Goal: Find specific page/section: Find specific page/section

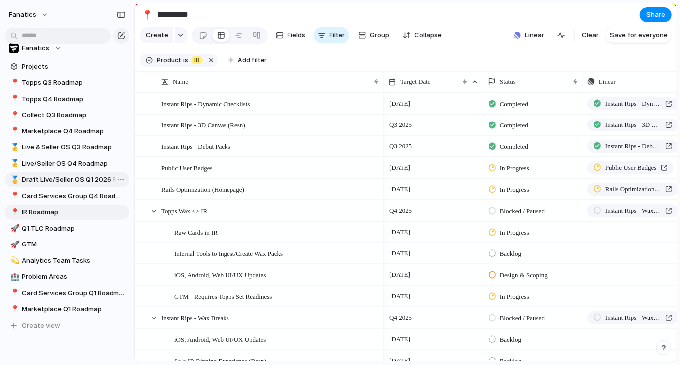
scroll to position [79, 0]
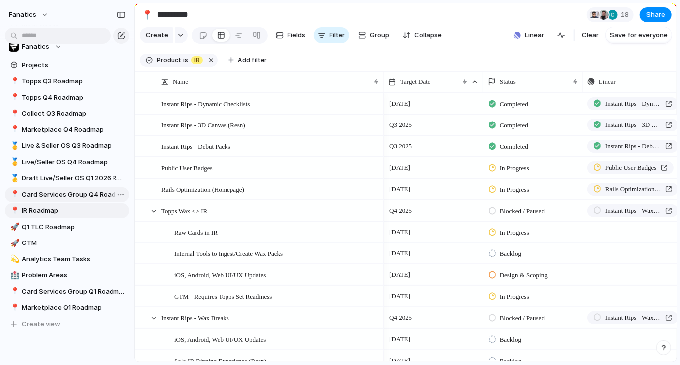
click at [73, 192] on span "Card Services Group Q4 Roadmap" at bounding box center [74, 195] width 104 height 10
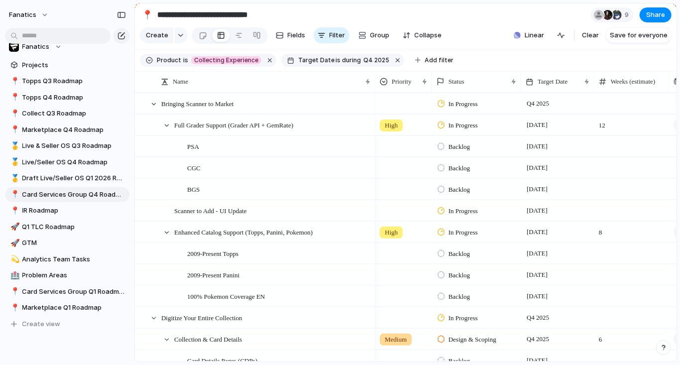
scroll to position [6, 0]
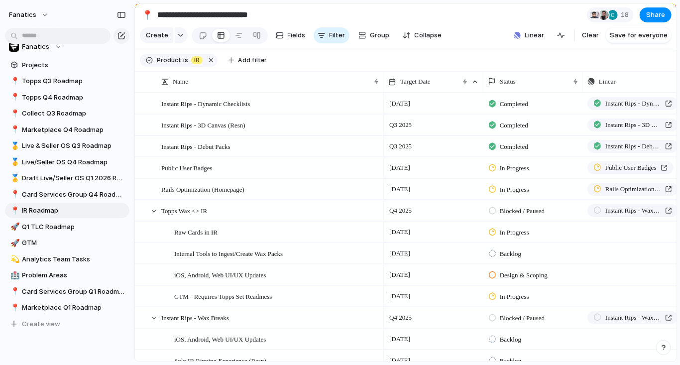
type input "**********"
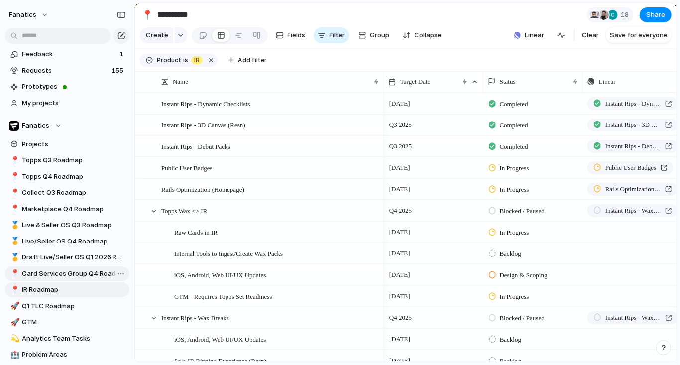
click at [74, 272] on span "Card Services Group Q4 Roadmap" at bounding box center [74, 274] width 104 height 10
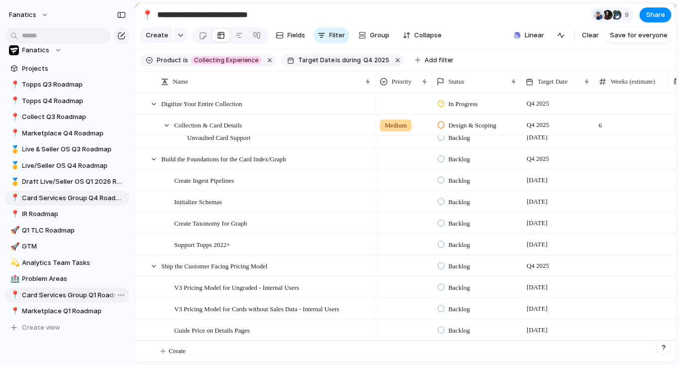
click at [87, 295] on span "Card Services Group Q1 Roadmap" at bounding box center [74, 295] width 104 height 10
type input "**********"
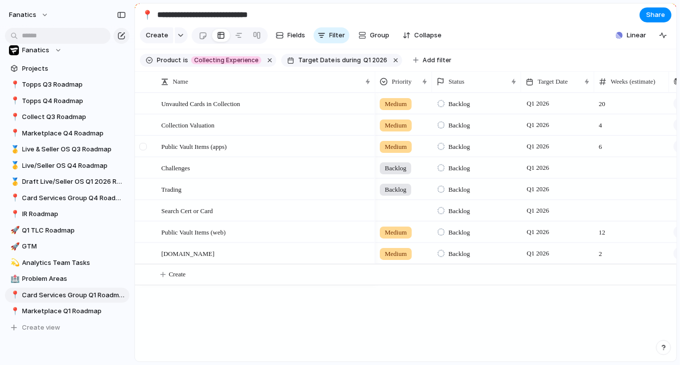
click at [144, 149] on div at bounding box center [142, 146] width 7 height 7
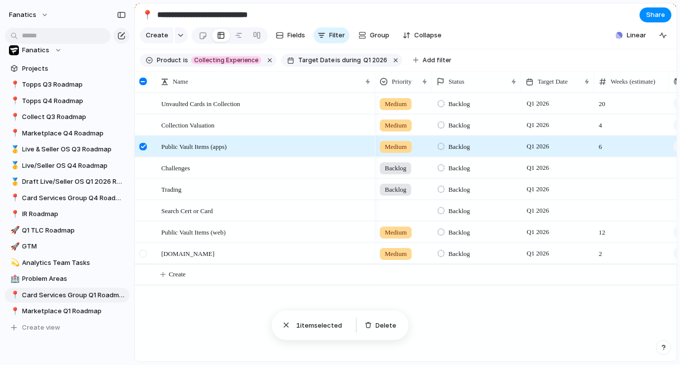
click at [142, 254] on div at bounding box center [142, 253] width 7 height 7
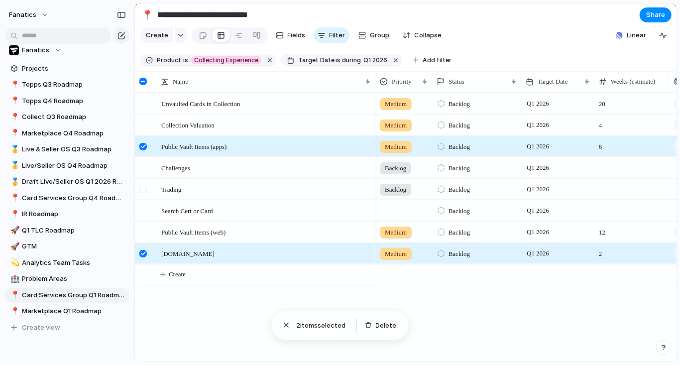
click at [145, 190] on div at bounding box center [142, 189] width 7 height 7
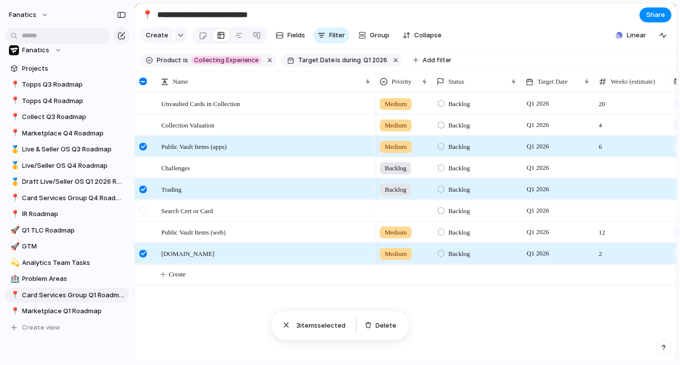
click at [145, 211] on div at bounding box center [142, 210] width 7 height 7
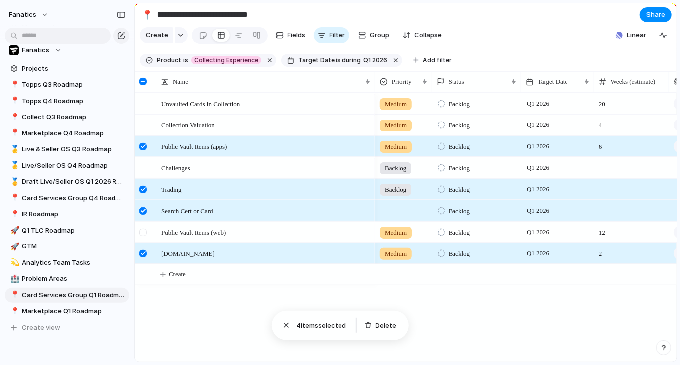
click at [143, 234] on div at bounding box center [142, 231] width 7 height 7
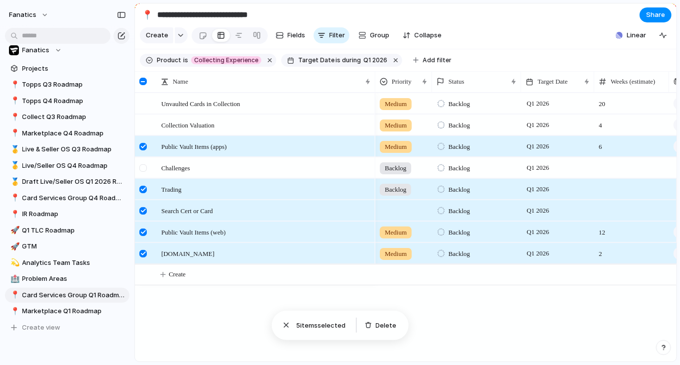
click at [144, 167] on div at bounding box center [142, 167] width 7 height 7
